Goal: Task Accomplishment & Management: Use online tool/utility

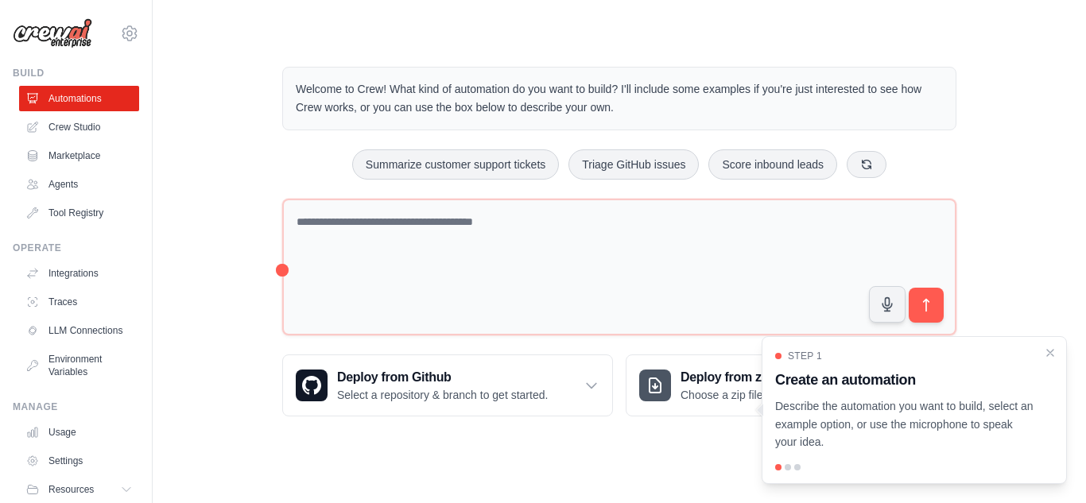
click at [223, 207] on div "Welcome to Crew! What kind of automation do you want to build? I'll include som…" at bounding box center [619, 241] width 882 height 401
click at [84, 187] on link "Agents" at bounding box center [81, 184] width 120 height 25
click at [1046, 356] on icon "Close walkthrough" at bounding box center [1050, 352] width 14 height 14
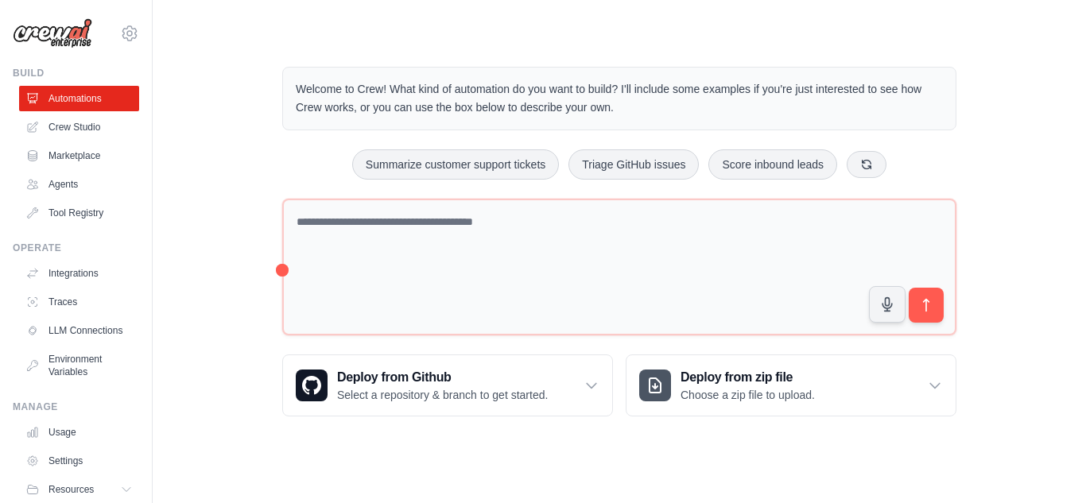
click at [1028, 270] on div "Welcome to Crew! What kind of automation do you want to build? I'll include som…" at bounding box center [619, 241] width 882 height 401
click at [491, 361] on div "Deploy from Github Select a repository & branch to get started." at bounding box center [447, 385] width 329 height 60
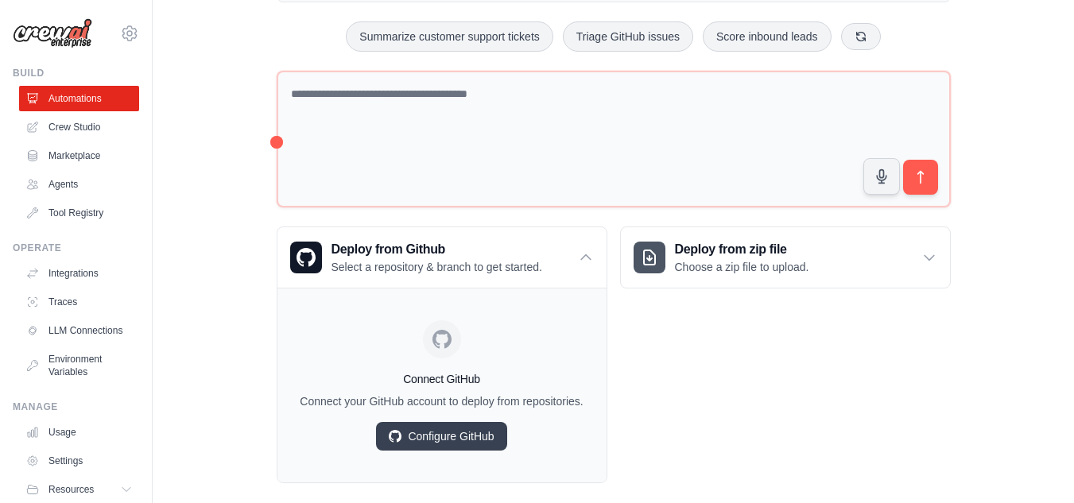
scroll to position [149, 0]
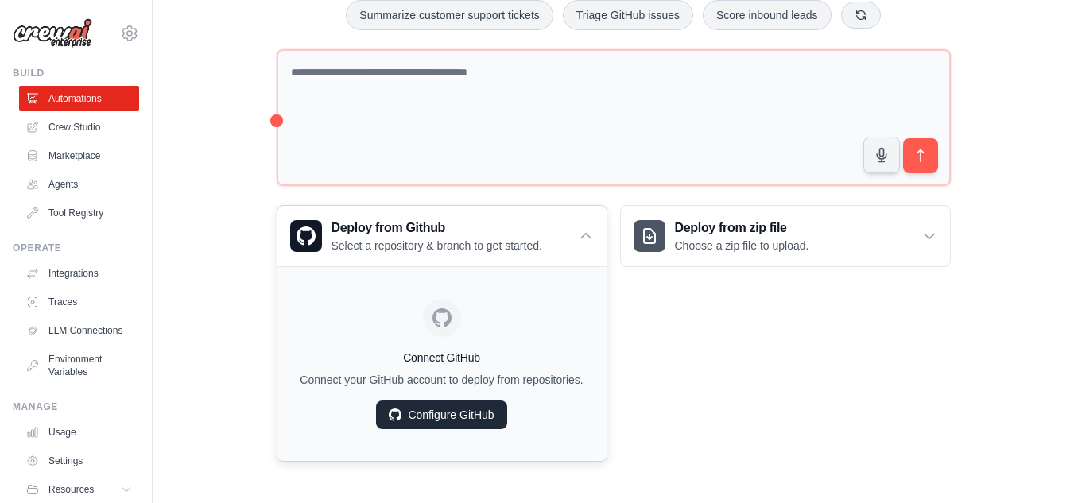
click at [483, 413] on link "Configure GitHub" at bounding box center [441, 415] width 130 height 29
